Goal: Task Accomplishment & Management: Manage account settings

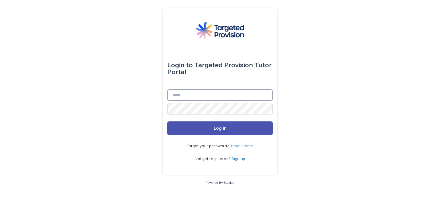
click at [187, 96] on input "Email" at bounding box center [219, 94] width 105 height 11
type input "**********"
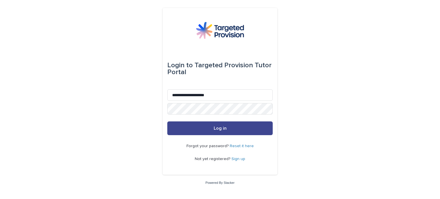
click at [213, 125] on button "Log in" at bounding box center [219, 128] width 105 height 14
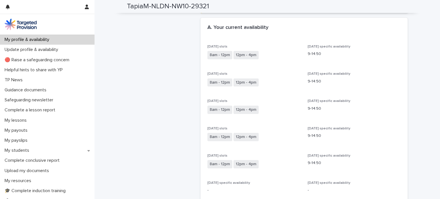
scroll to position [29, 0]
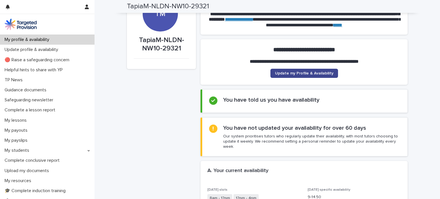
click at [303, 75] on link "Update my Profile & Availability" at bounding box center [304, 73] width 68 height 9
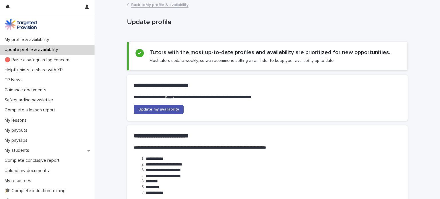
scroll to position [57, 0]
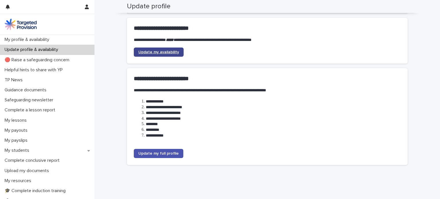
click at [175, 53] on span "Update my availability" at bounding box center [158, 52] width 41 height 4
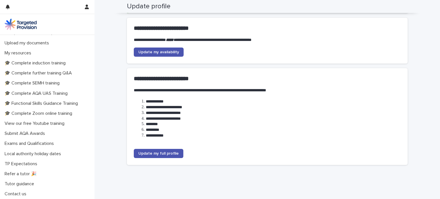
scroll to position [0, 0]
